Goal: Task Accomplishment & Management: Use online tool/utility

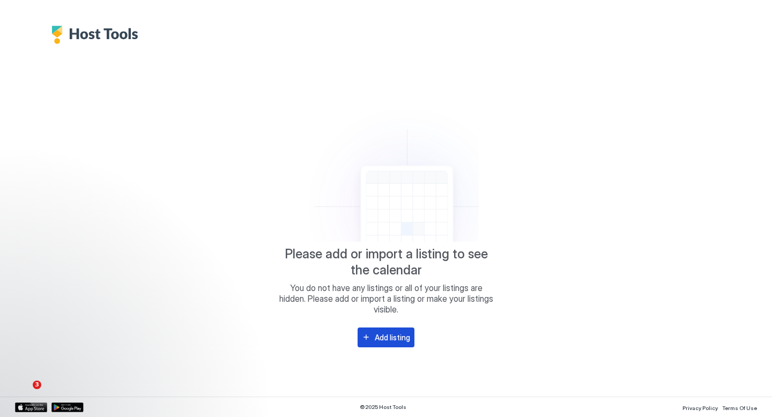
click at [382, 333] on div "Add listing" at bounding box center [392, 337] width 35 height 11
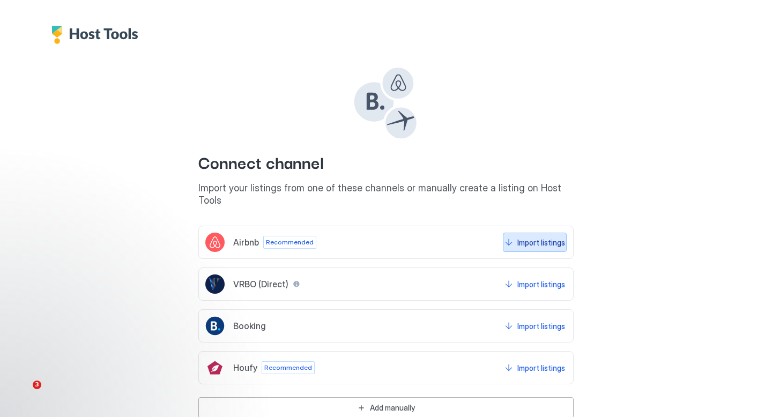
click at [528, 237] on div "Import listings" at bounding box center [542, 242] width 48 height 11
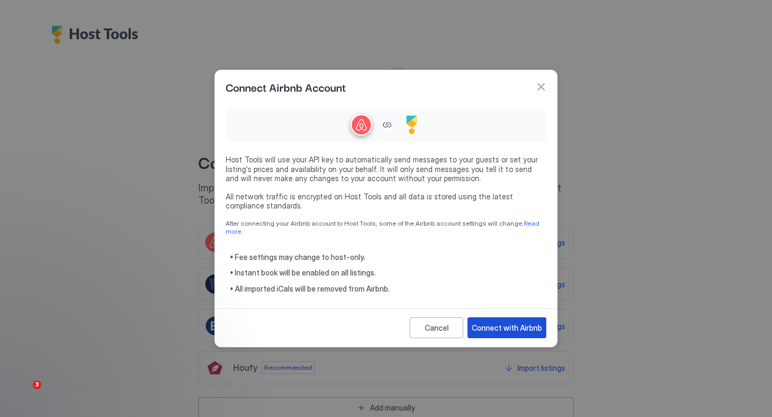
click at [523, 325] on div "Connect with Airbnb" at bounding box center [507, 327] width 70 height 11
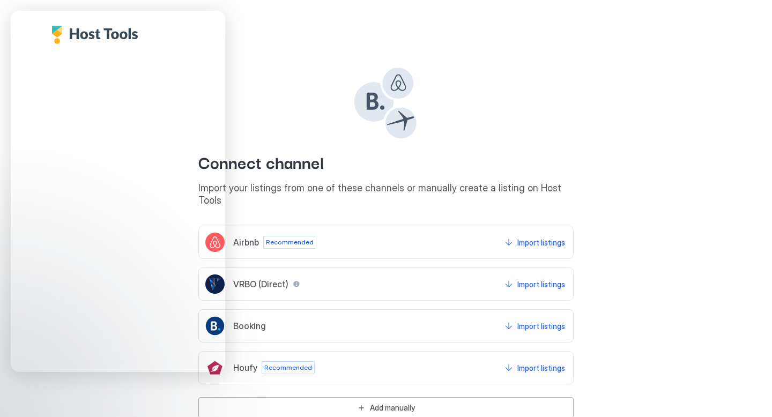
click at [610, 102] on div "Connect channel Import your listings from one of these channels or manually cre…" at bounding box center [386, 231] width 742 height 374
